Goal: Task Accomplishment & Management: Use online tool/utility

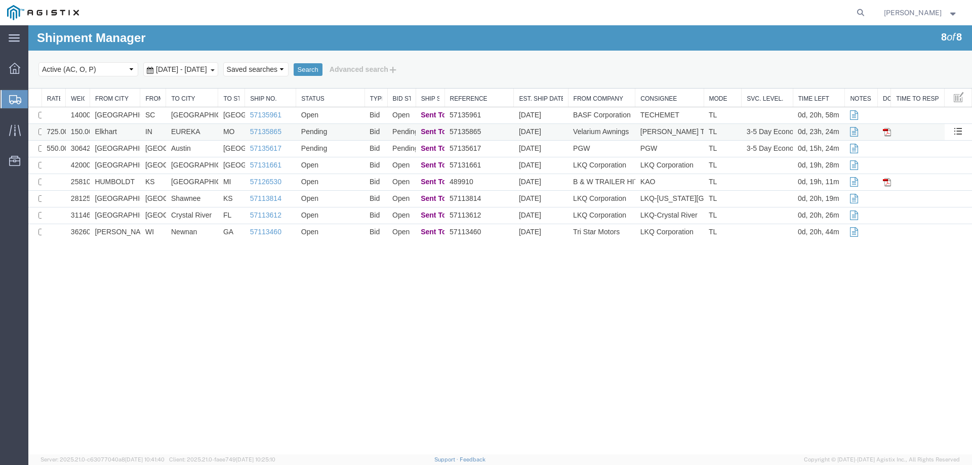
click at [130, 129] on td "Elkhart" at bounding box center [115, 132] width 51 height 17
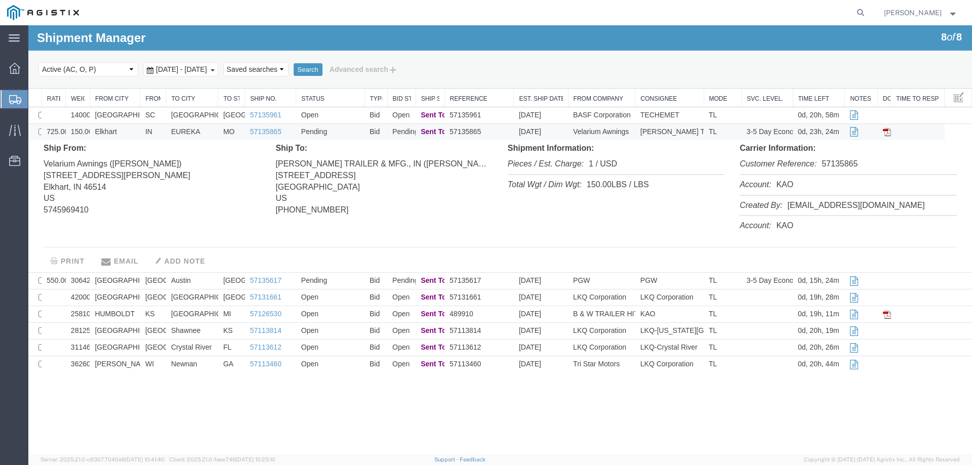
click at [132, 132] on td "Elkhart" at bounding box center [115, 132] width 51 height 17
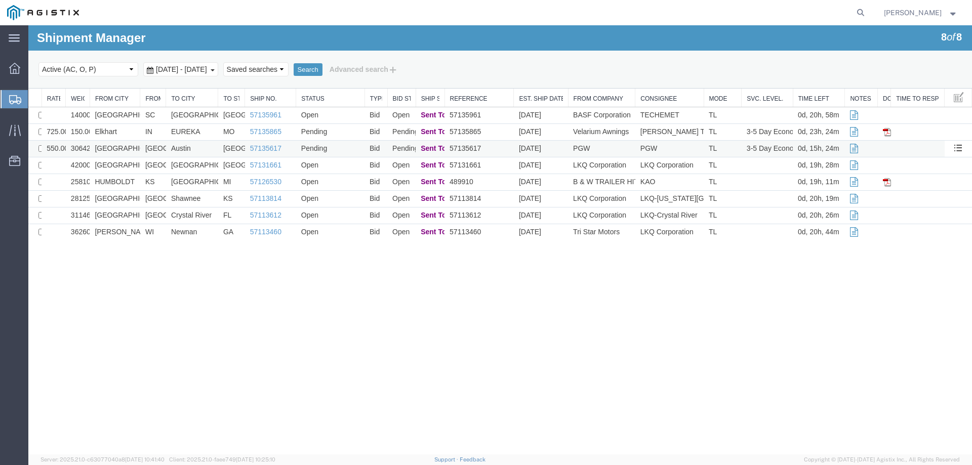
click at [129, 154] on td "[GEOGRAPHIC_DATA]" at bounding box center [115, 149] width 51 height 17
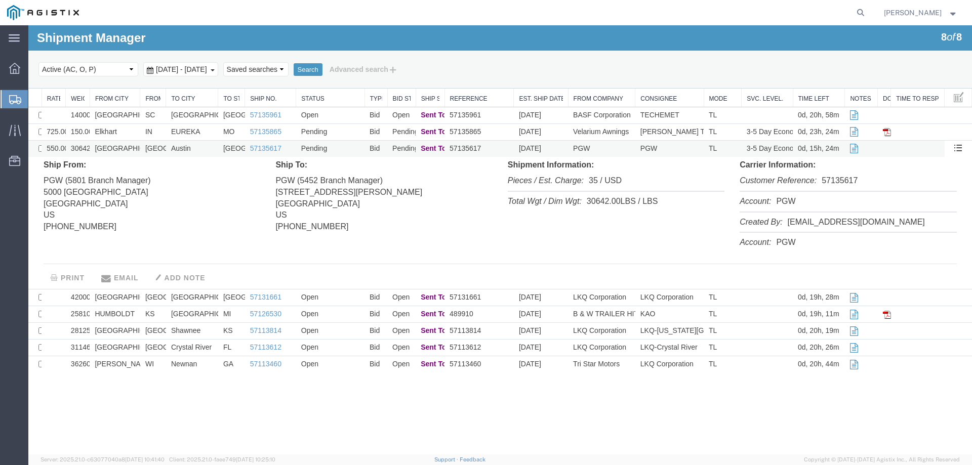
click at [132, 152] on td "[GEOGRAPHIC_DATA]" at bounding box center [115, 149] width 51 height 17
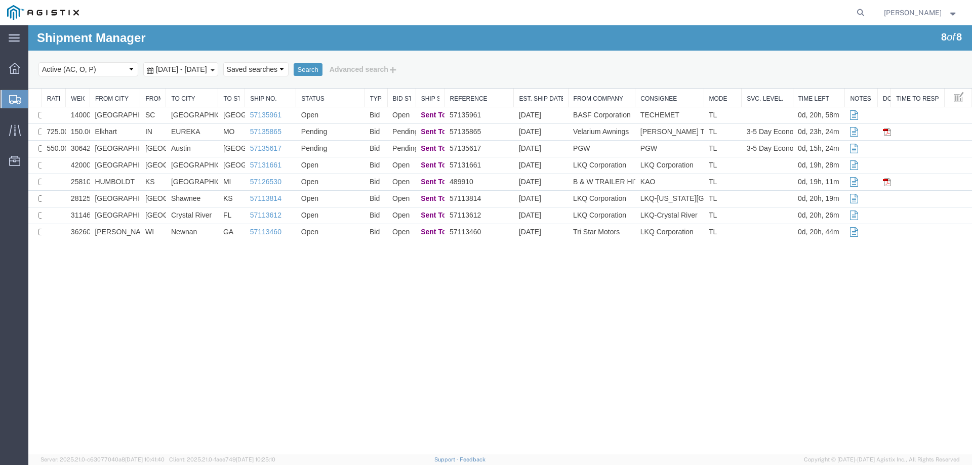
click at [11, 98] on icon at bounding box center [15, 99] width 12 height 9
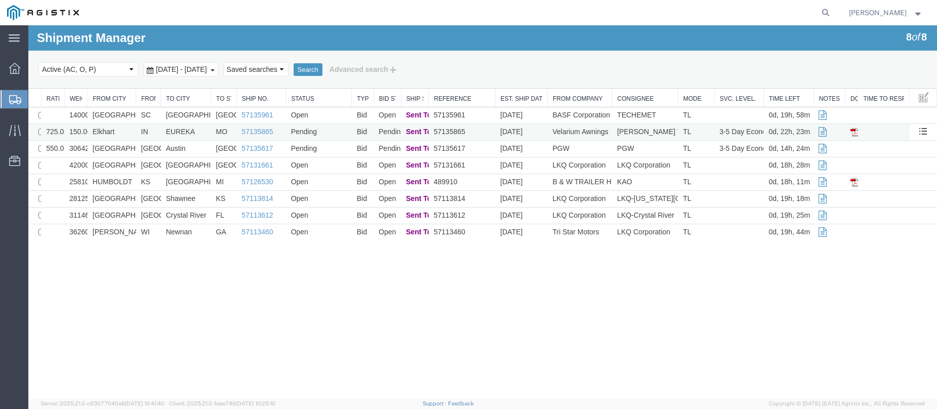
click at [119, 134] on td "Elkhart" at bounding box center [112, 132] width 49 height 17
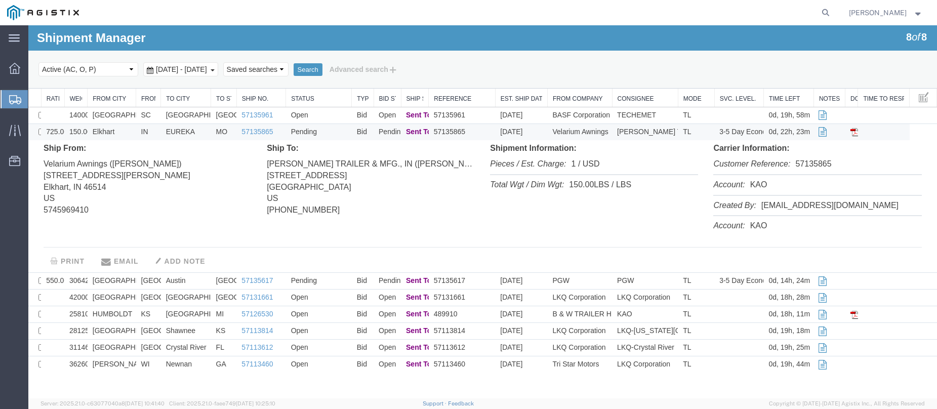
click at [122, 131] on td "Elkhart" at bounding box center [112, 132] width 49 height 17
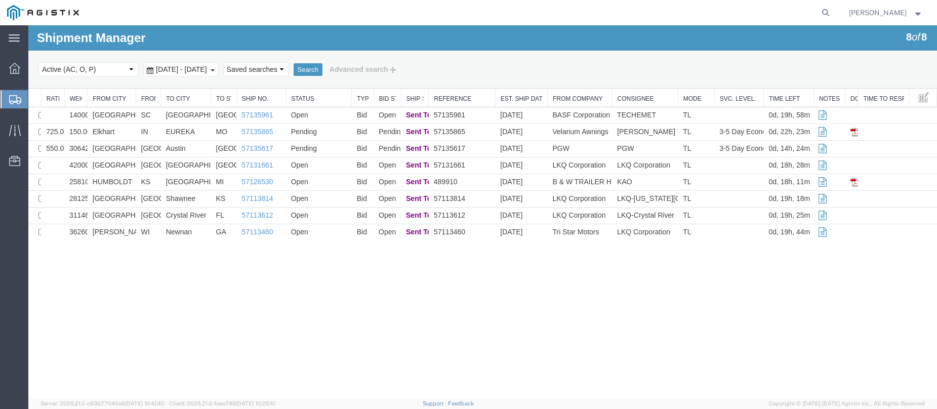
click at [130, 149] on td "[GEOGRAPHIC_DATA]" at bounding box center [112, 149] width 49 height 17
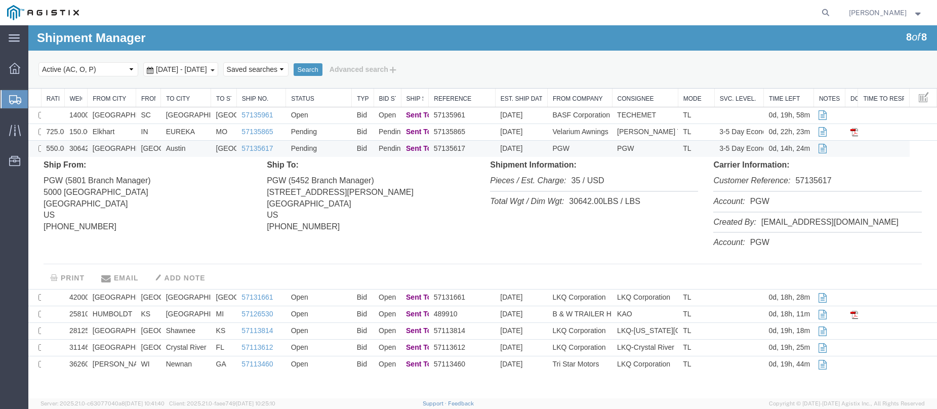
click at [130, 149] on td "[GEOGRAPHIC_DATA]" at bounding box center [112, 149] width 49 height 17
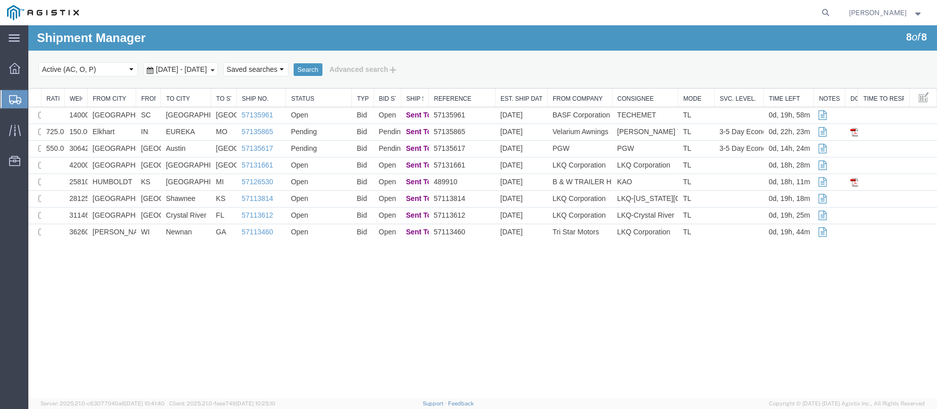
click at [14, 94] on svg-icon at bounding box center [15, 99] width 12 height 10
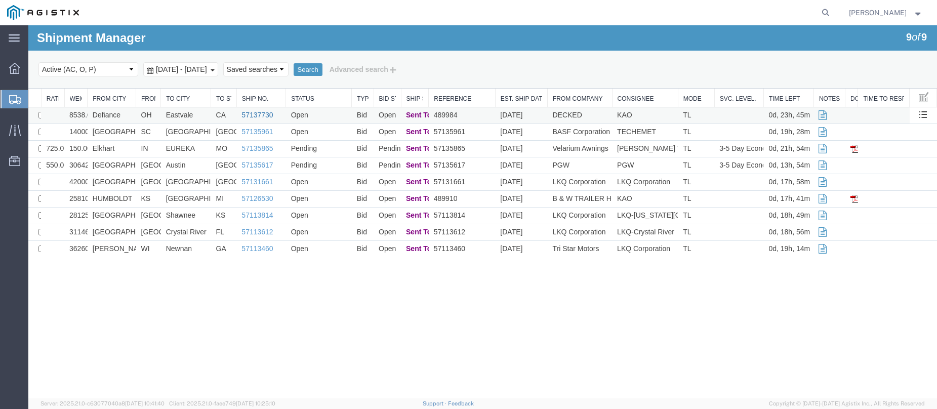
click at [250, 112] on link "57137730" at bounding box center [256, 115] width 31 height 8
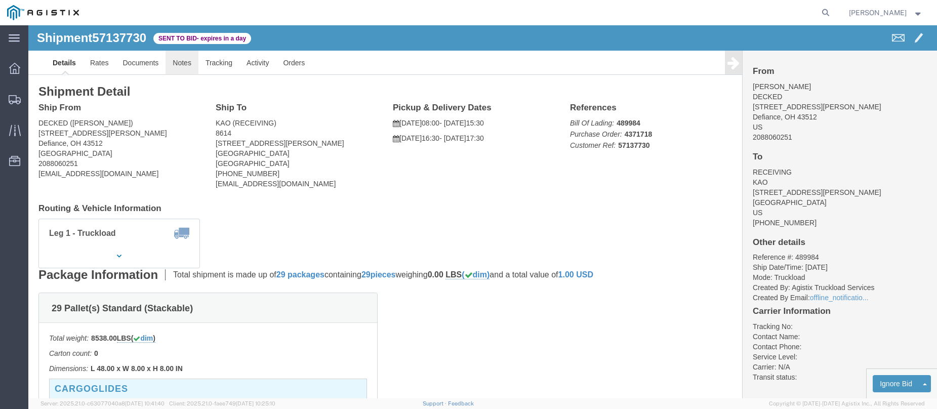
click link "Notes"
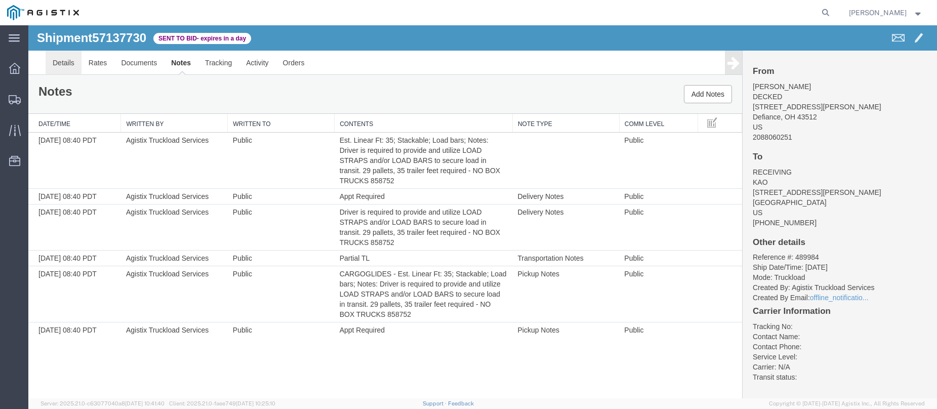
click at [61, 63] on link "Details" at bounding box center [64, 63] width 36 height 24
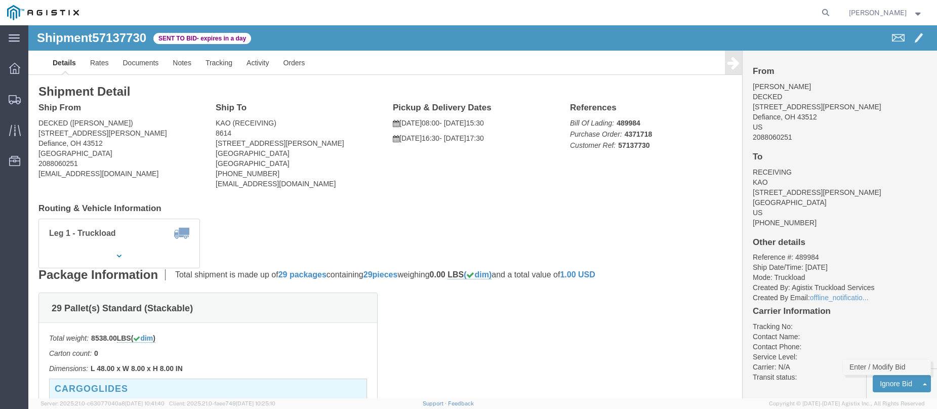
click link "Enter / Modify Bid"
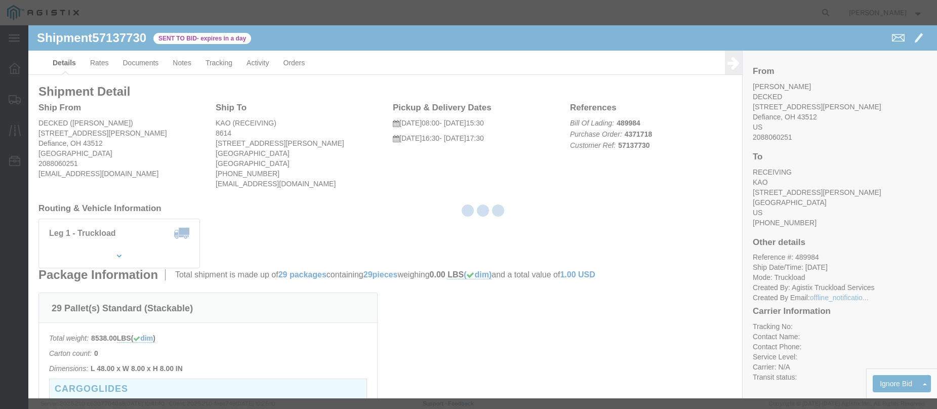
select select "146"
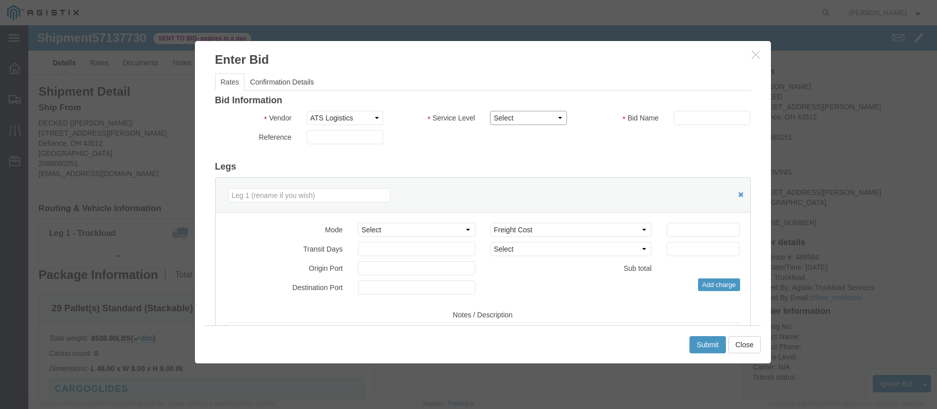
click select "Select CONESTOGA DFRM/STEP Economy TL Flatbed Intermodal LTL Standard Next Day …"
select select "25032"
click select "Select CONESTOGA DFRM/STEP Economy TL Flatbed Intermodal LTL Standard Next Day …"
click input "text"
type input "ats"
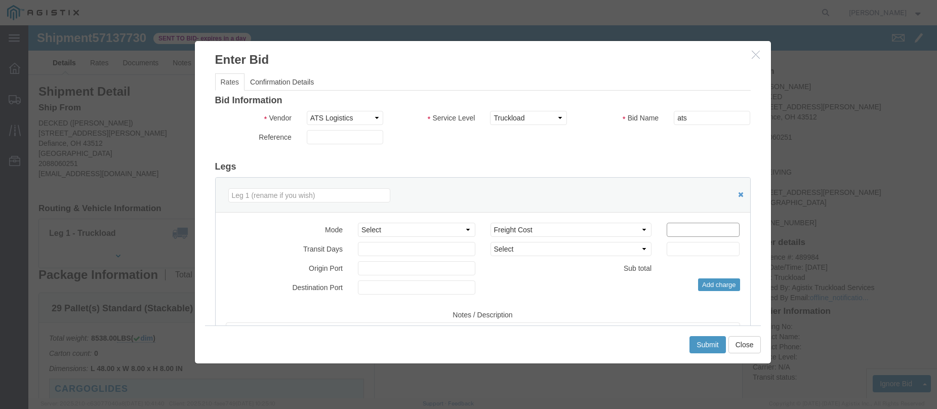
click input "number"
type input "2900"
click button "Submit"
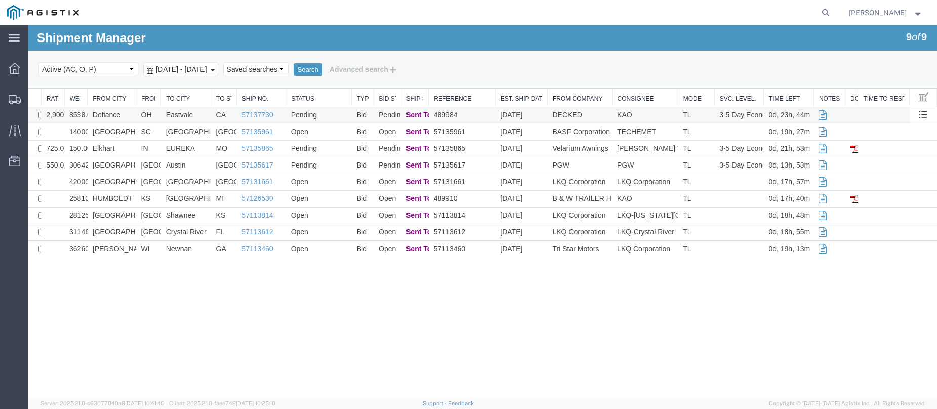
click at [328, 115] on td "Pending" at bounding box center [319, 115] width 66 height 17
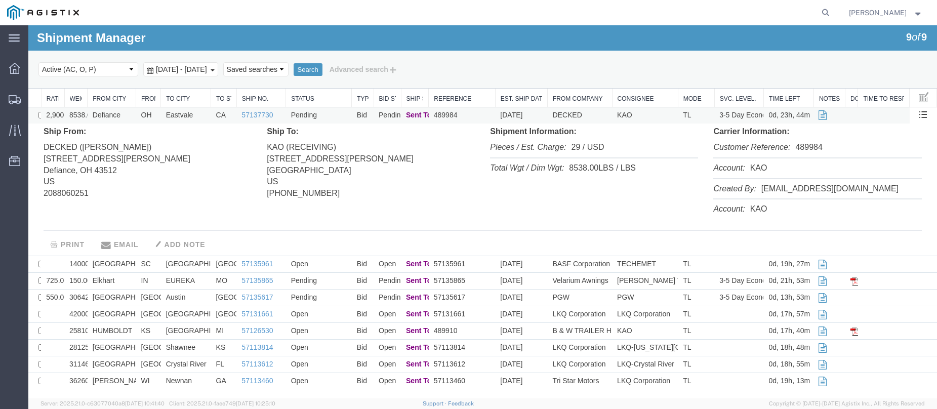
click at [328, 115] on td "Pending" at bounding box center [319, 115] width 66 height 17
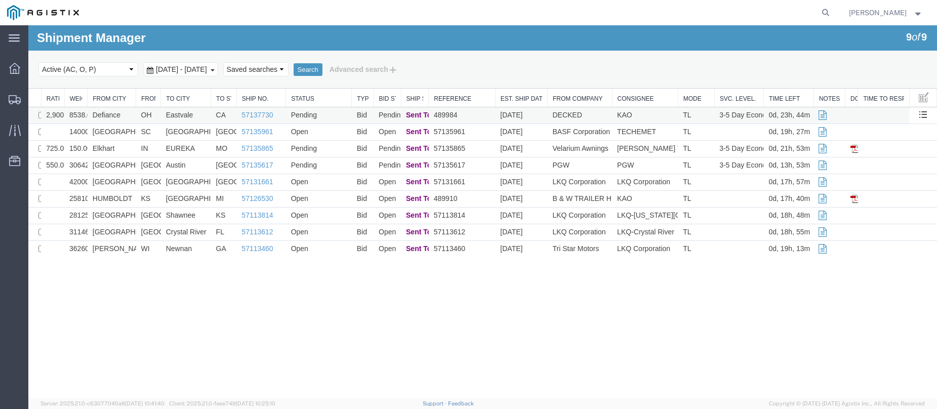
click at [134, 113] on td "Defiance" at bounding box center [112, 115] width 49 height 17
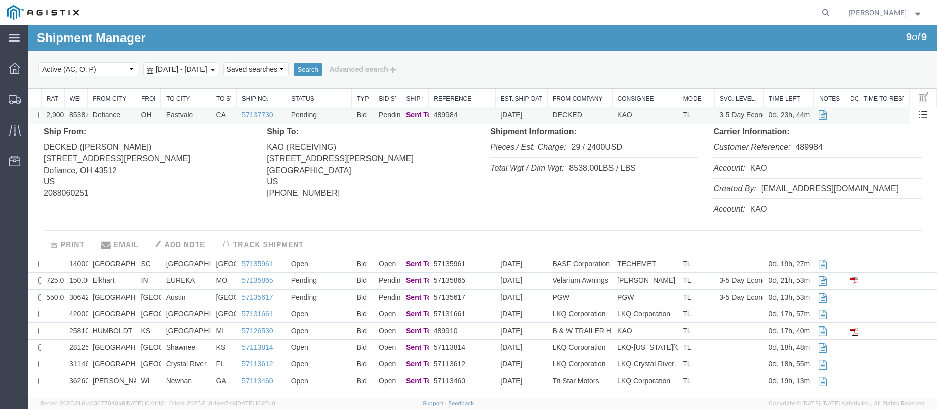
click at [134, 113] on td "Defiance" at bounding box center [112, 115] width 49 height 17
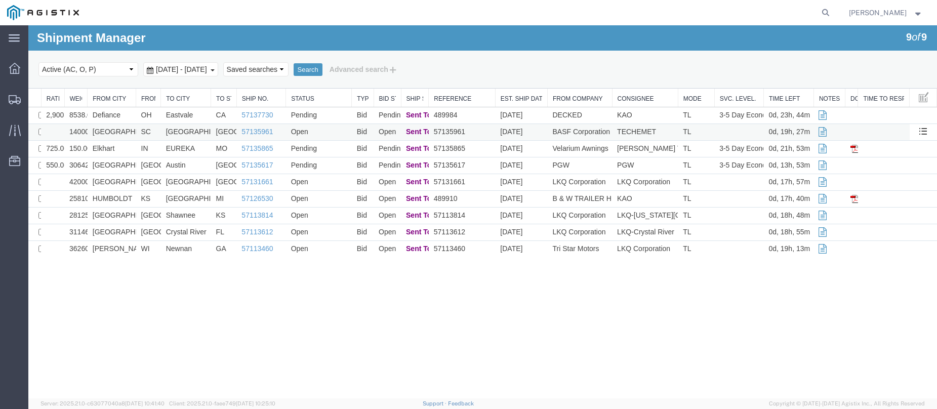
click at [140, 131] on td "SC" at bounding box center [148, 132] width 25 height 17
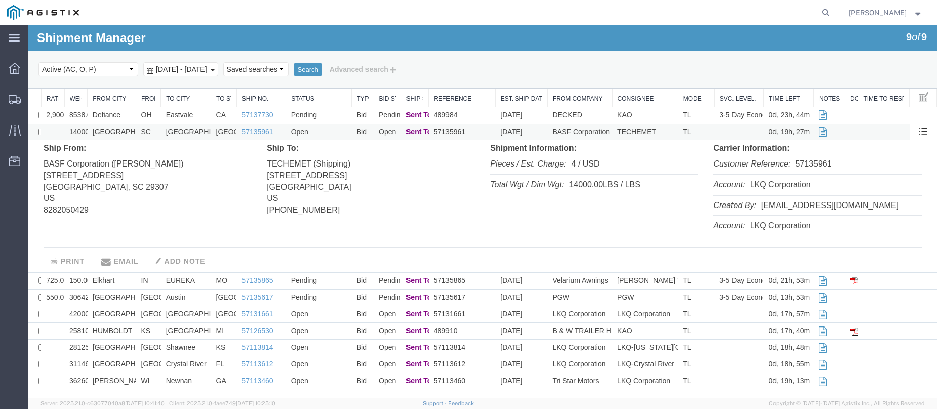
click at [140, 131] on td "SC" at bounding box center [148, 132] width 25 height 17
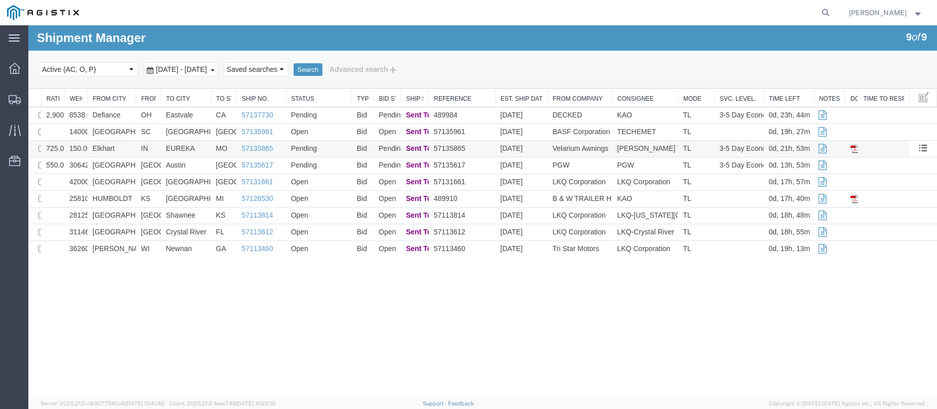
click at [137, 148] on td "IN" at bounding box center [148, 149] width 25 height 17
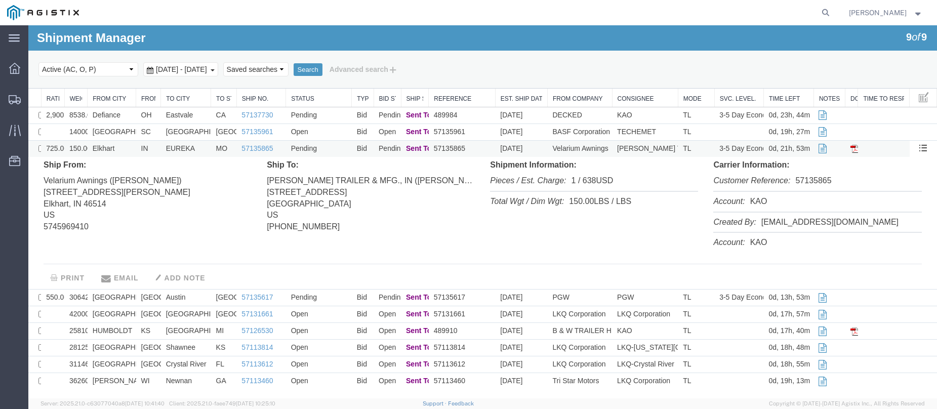
click at [137, 148] on td "IN" at bounding box center [148, 149] width 25 height 17
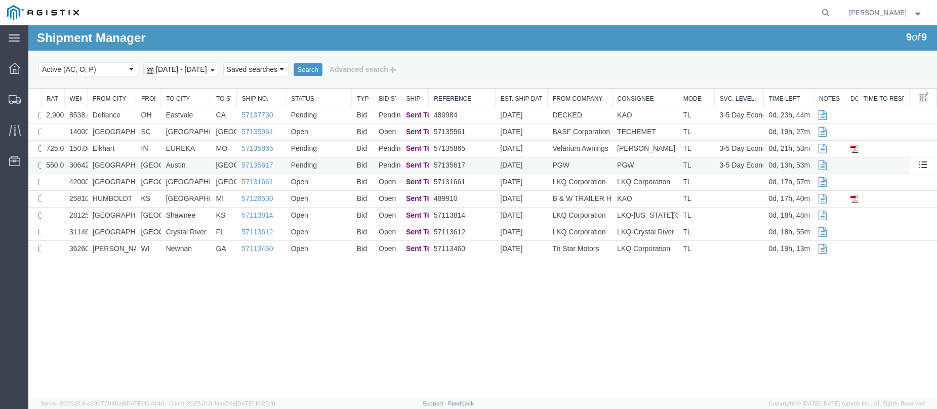
click at [133, 166] on td "[GEOGRAPHIC_DATA]" at bounding box center [112, 165] width 49 height 17
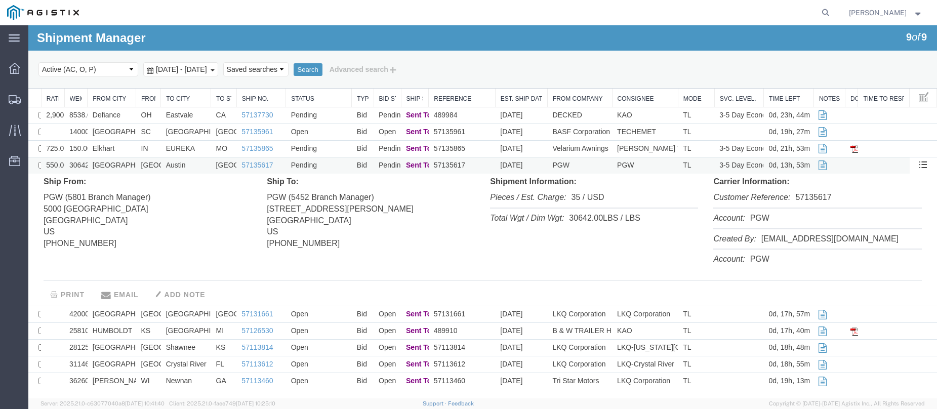
click at [131, 164] on td "[GEOGRAPHIC_DATA]" at bounding box center [112, 165] width 49 height 17
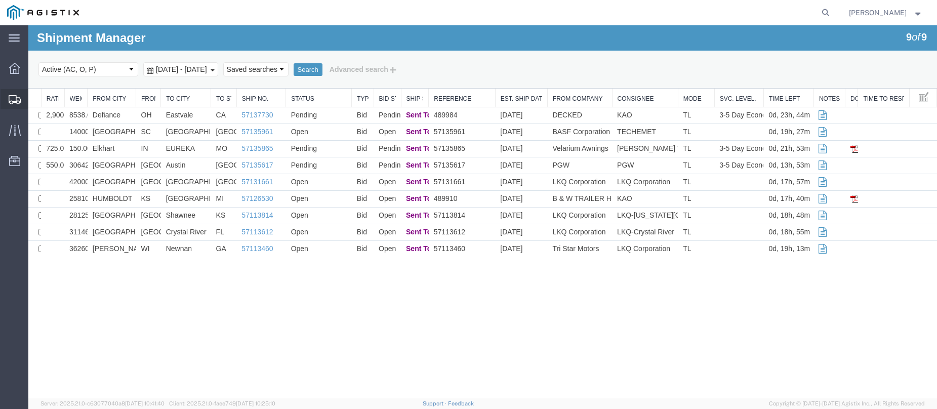
click at [16, 96] on icon at bounding box center [15, 99] width 12 height 9
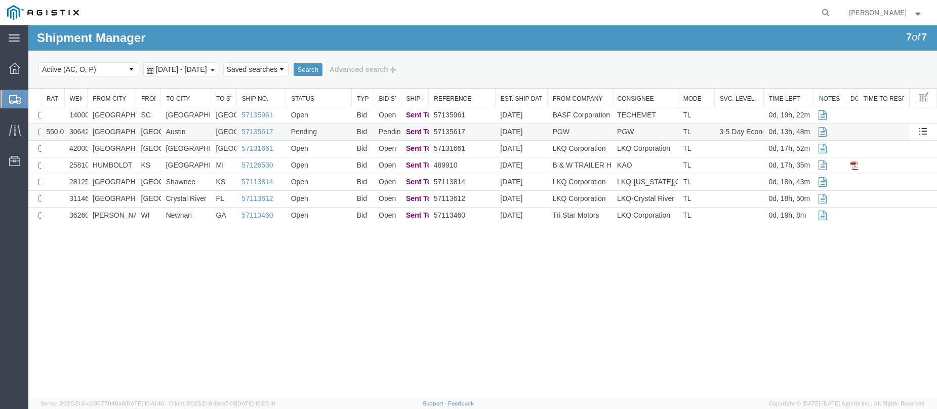
click at [132, 131] on td "[GEOGRAPHIC_DATA]" at bounding box center [112, 132] width 49 height 17
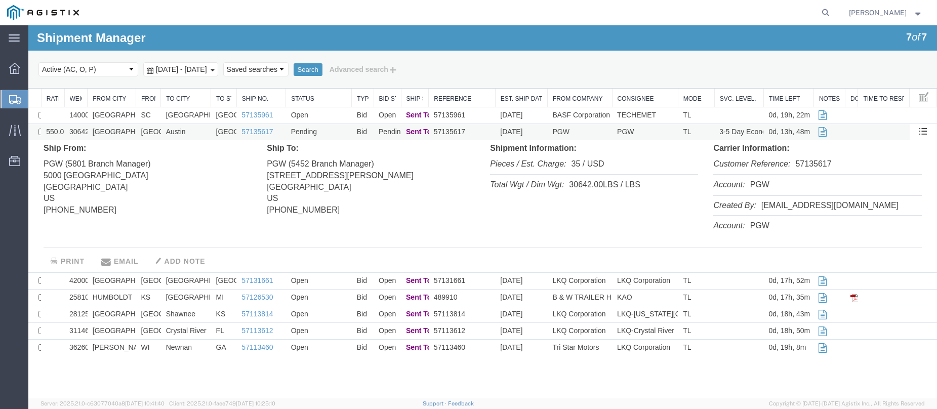
click at [132, 131] on td "[GEOGRAPHIC_DATA]" at bounding box center [112, 132] width 49 height 17
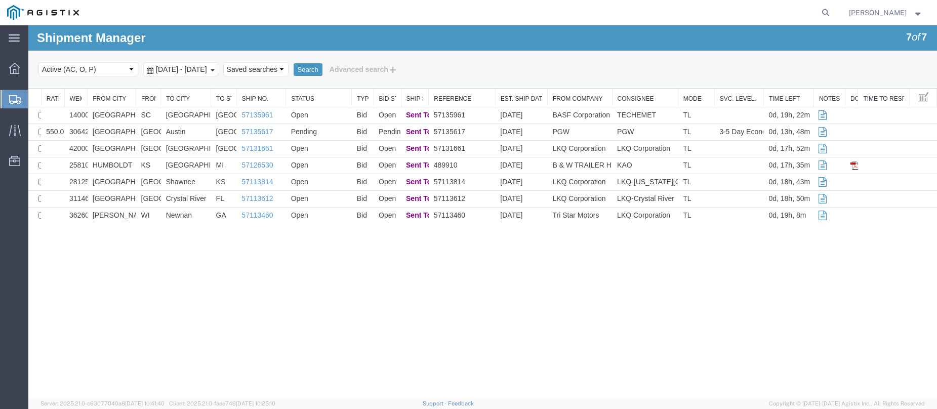
click at [11, 91] on div at bounding box center [15, 99] width 28 height 18
click at [9, 101] on div at bounding box center [15, 99] width 28 height 18
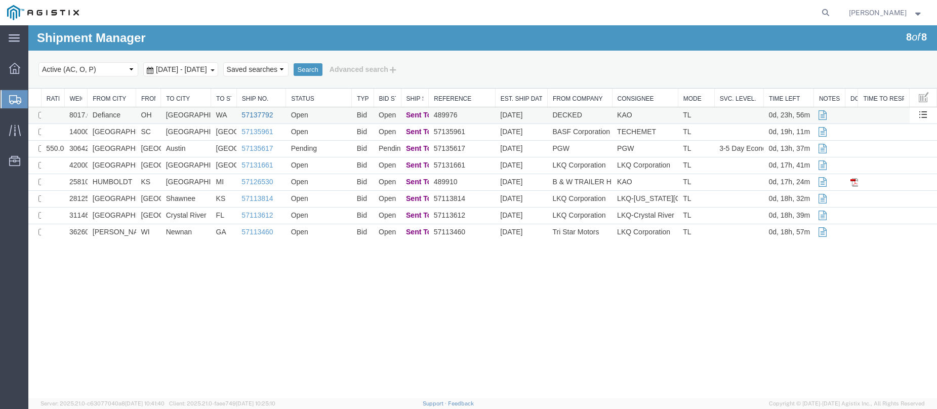
click at [251, 112] on link "57137792" at bounding box center [256, 115] width 31 height 8
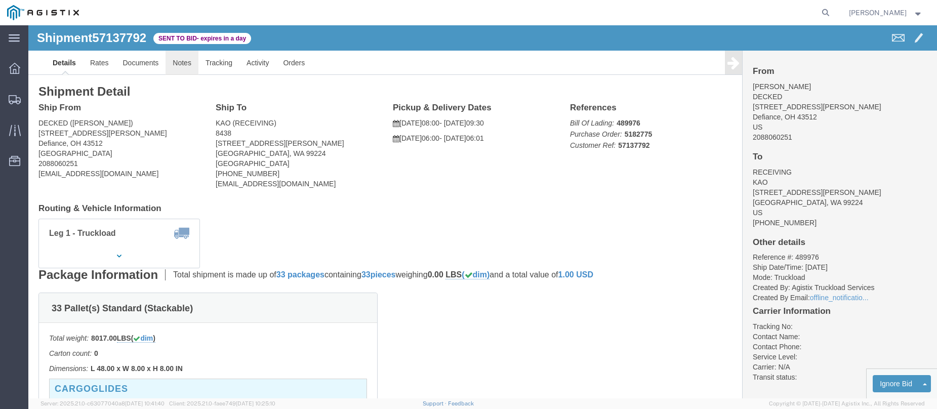
click link "Notes"
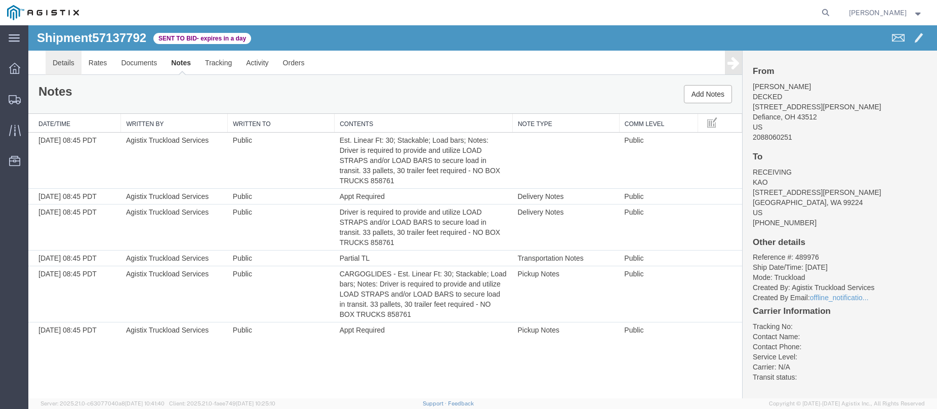
click at [57, 60] on link "Details" at bounding box center [64, 63] width 36 height 24
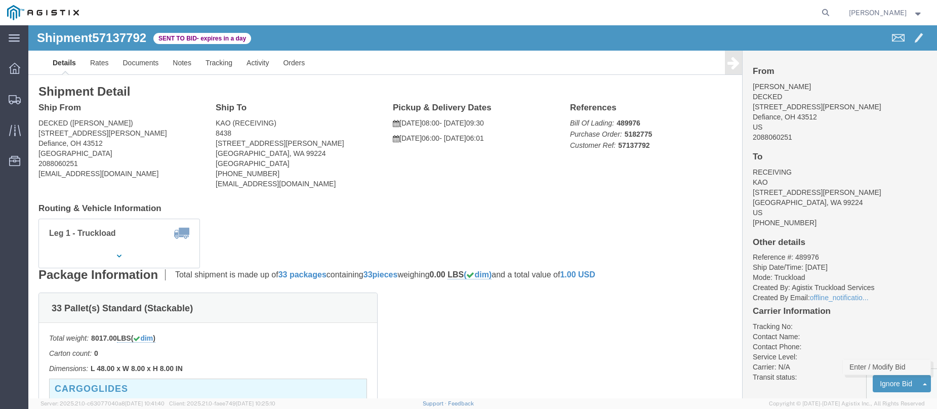
click link "Enter / Modify Bid"
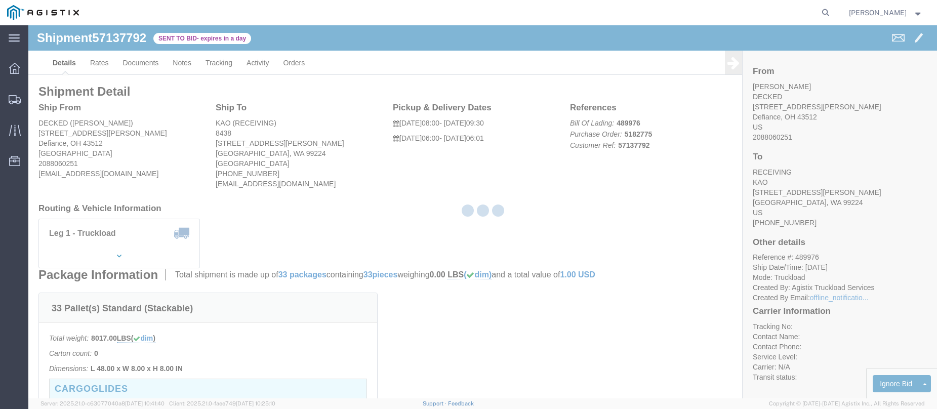
select select "146"
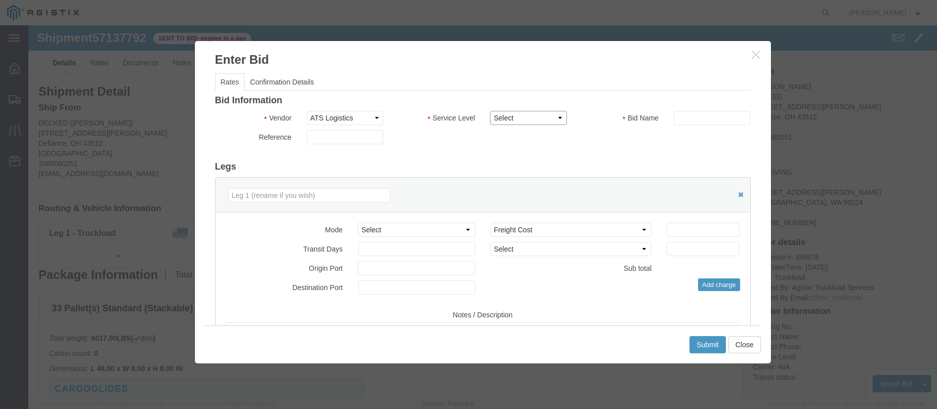
click select "Select CONESTOGA DFRM/STEP Economy TL Flatbed Intermodal LTL Standard Next Day …"
select select "25032"
click select "Select CONESTOGA DFRM/STEP Economy TL Flatbed Intermodal LTL Standard Next Day …"
click input "text"
type input "ats"
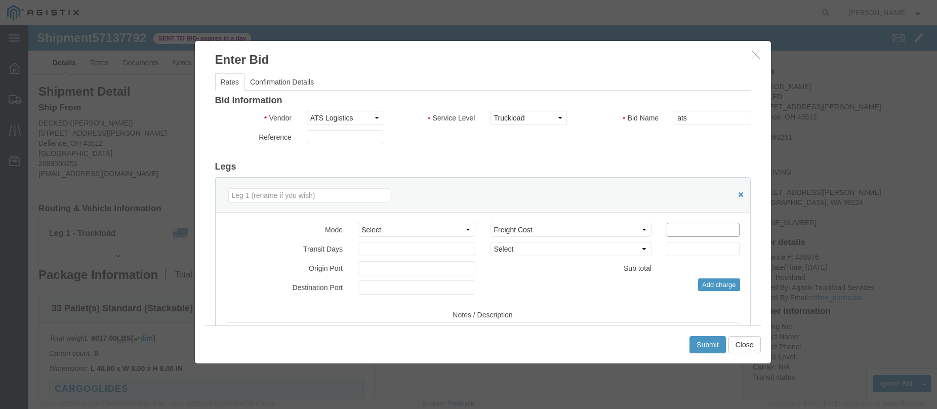
click input "number"
type input "4125"
click button "Submit"
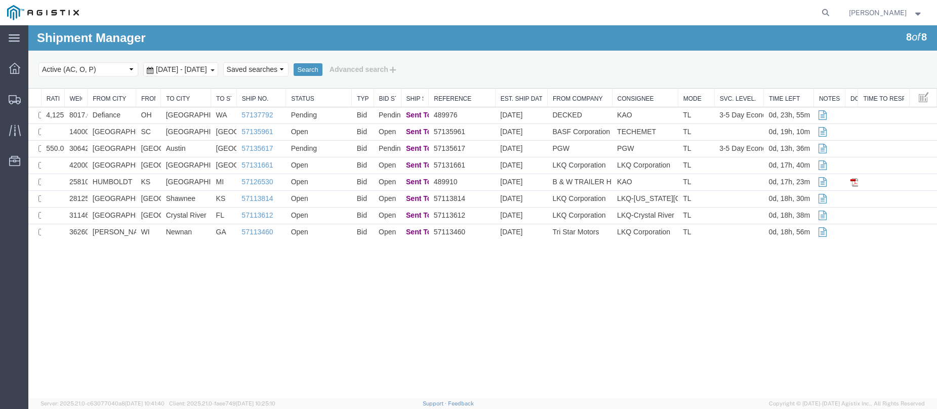
click at [567, 63] on div "Select status Active (AC, O, P) All Approved Awaiting Confirmation (AC) Booked …" at bounding box center [482, 69] width 888 height 17
click at [436, 26] on div "Shipment Manager 8 of 8 Search Select status Active (AC, O, P) All Approved Awa…" at bounding box center [482, 56] width 909 height 63
click at [439, 37] on div "Shipment Manager 8 of 8 Search Select status Active (AC, O, P) All Approved Awa…" at bounding box center [482, 56] width 909 height 63
click at [403, 13] on div at bounding box center [460, 12] width 748 height 25
click at [136, 113] on td "OH" at bounding box center [148, 115] width 25 height 17
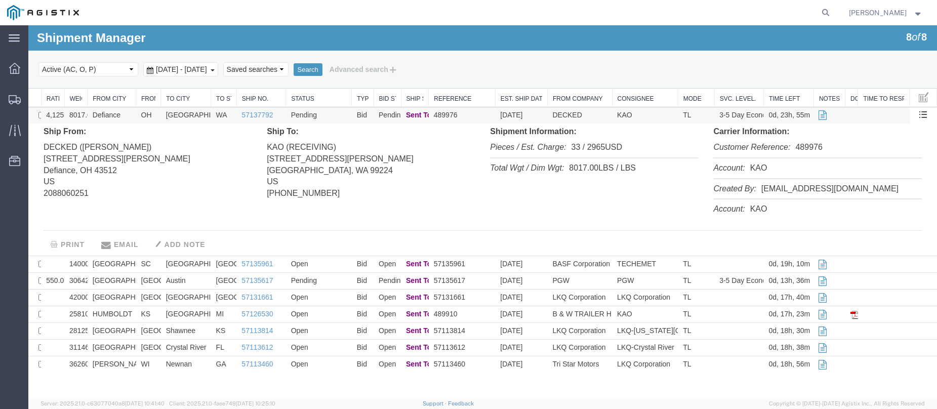
click at [136, 113] on td "OH" at bounding box center [148, 115] width 25 height 17
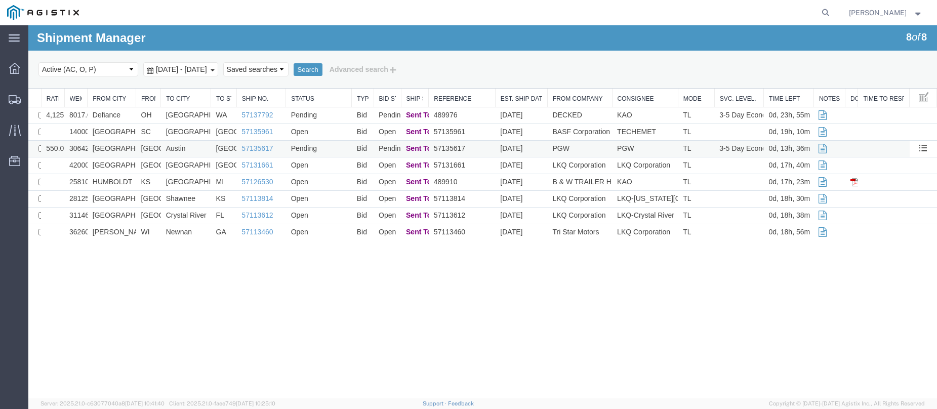
click at [152, 146] on td "[GEOGRAPHIC_DATA]" at bounding box center [148, 149] width 25 height 17
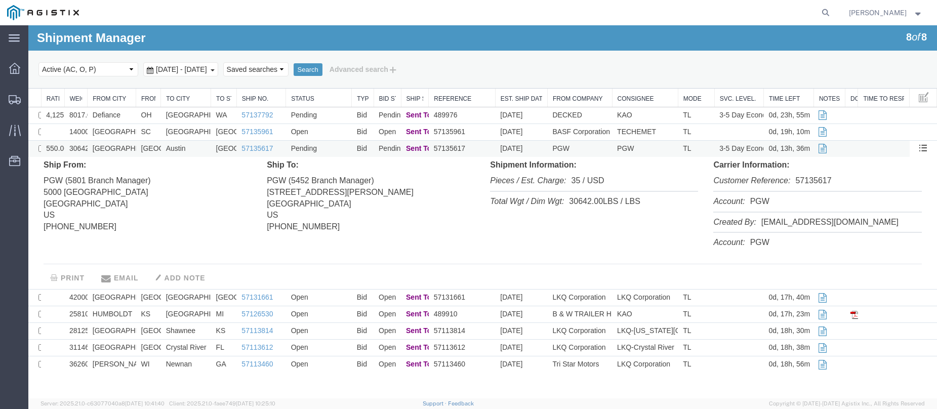
click at [152, 146] on td "[GEOGRAPHIC_DATA]" at bounding box center [148, 149] width 25 height 17
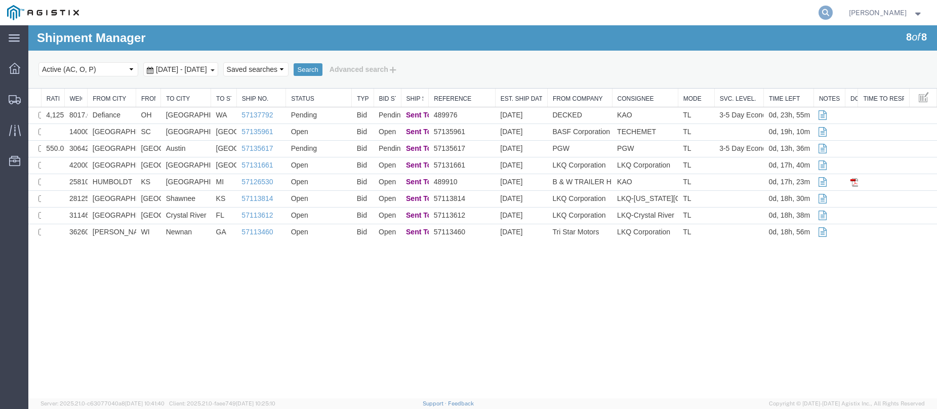
click at [833, 11] on icon at bounding box center [826, 13] width 14 height 14
click at [618, 12] on input "search" at bounding box center [665, 13] width 308 height 24
click at [551, 14] on input "5711166" at bounding box center [665, 13] width 308 height 24
type input "57111166"
click at [833, 16] on icon at bounding box center [826, 13] width 14 height 14
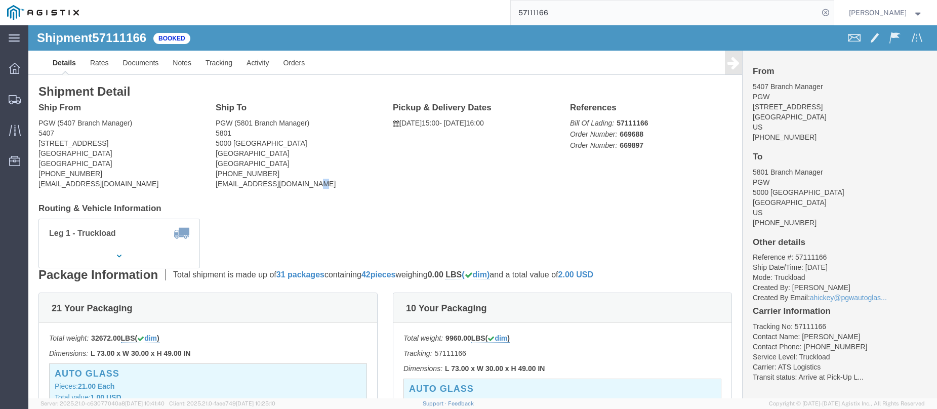
click address "PGW (5801 Branch Manager) [STREET_ADDRESS] [PHONE_NUMBER] [EMAIL_ADDRESS][DOMAI…"
drag, startPoint x: 291, startPoint y: 160, endPoint x: 187, endPoint y: 159, distance: 103.3
click address "PGW (5801 Branch Manager) [STREET_ADDRESS] [PHONE_NUMBER] [EMAIL_ADDRESS][DOMAI…"
copy address "[EMAIL_ADDRESS][DOMAIN_NAME]"
click at [12, 95] on icon at bounding box center [15, 99] width 12 height 9
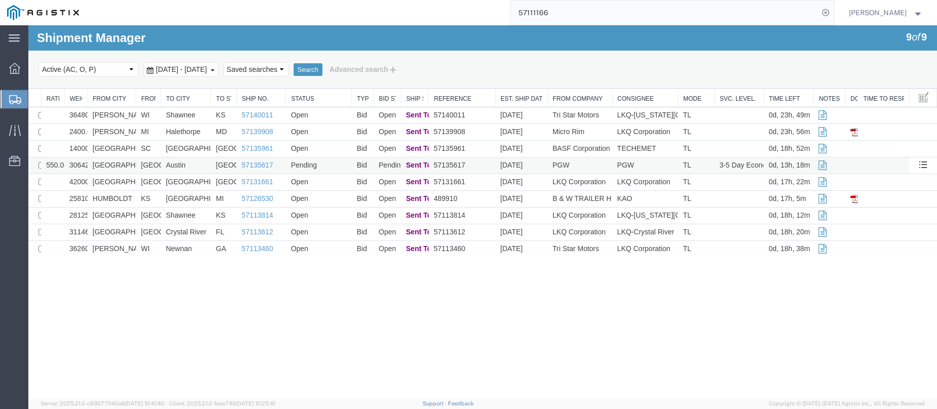
click at [134, 164] on td "[GEOGRAPHIC_DATA]" at bounding box center [112, 165] width 49 height 17
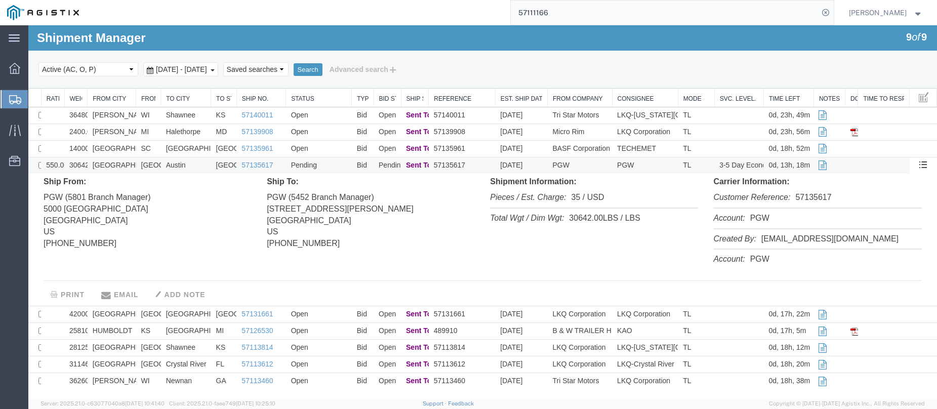
click at [134, 164] on td "[GEOGRAPHIC_DATA]" at bounding box center [112, 165] width 49 height 17
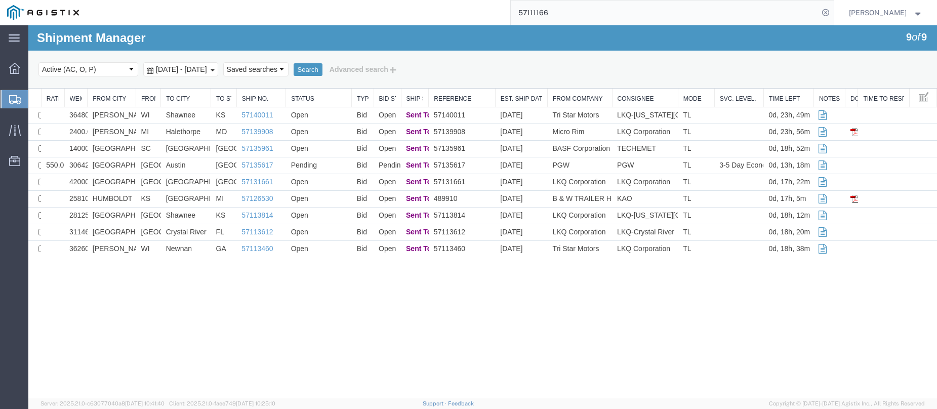
click at [14, 102] on icon at bounding box center [15, 99] width 12 height 9
